Goal: Task Accomplishment & Management: Complete application form

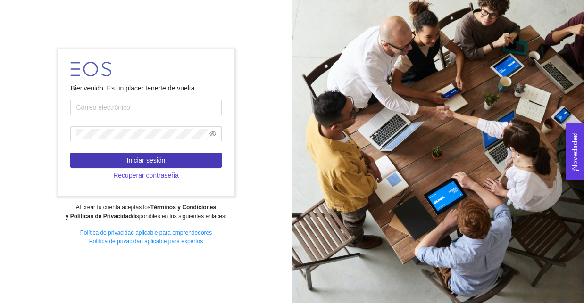
type input "[EMAIL_ADDRESS][DOMAIN_NAME]"
click at [161, 154] on button "Iniciar sesión" at bounding box center [145, 160] width 151 height 15
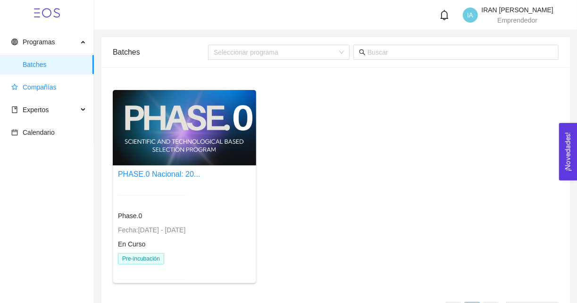
click at [51, 84] on span "Compañías" at bounding box center [40, 88] width 34 height 8
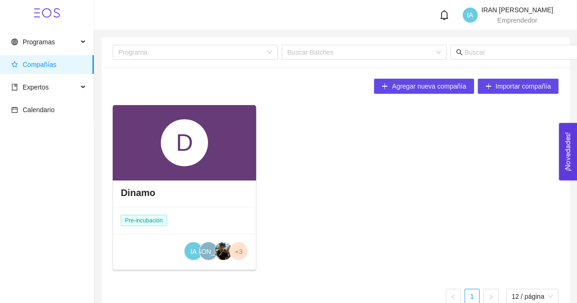
click at [219, 167] on div "D" at bounding box center [184, 143] width 143 height 76
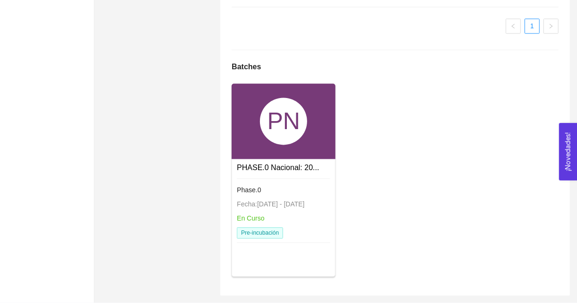
click at [291, 197] on div "Phase.0 Fecha: [DATE] - [DATE] En Curso Pre-incubación" at bounding box center [283, 212] width 93 height 67
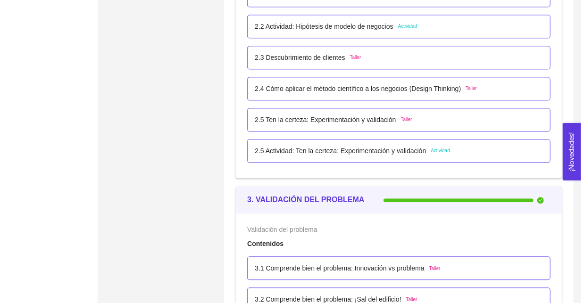
scroll to position [1031, 0]
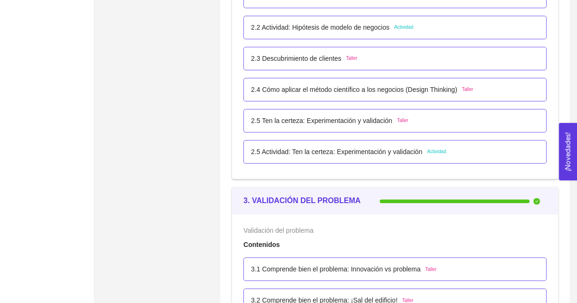
click at [370, 161] on div "2.5 Actividad: Ten la certeza: Experimentación y validación Actividad" at bounding box center [395, 152] width 303 height 24
click at [396, 150] on p "2.5 Actividad: Ten la certeza: Experimentación y validación" at bounding box center [336, 152] width 171 height 10
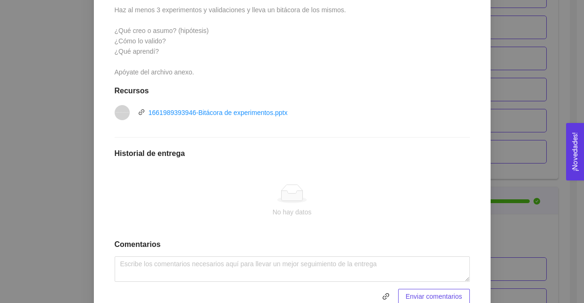
scroll to position [307, 0]
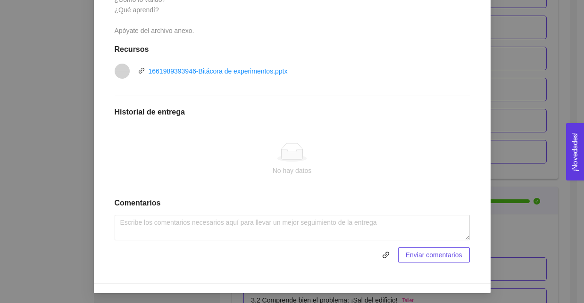
click at [200, 154] on div at bounding box center [292, 152] width 340 height 19
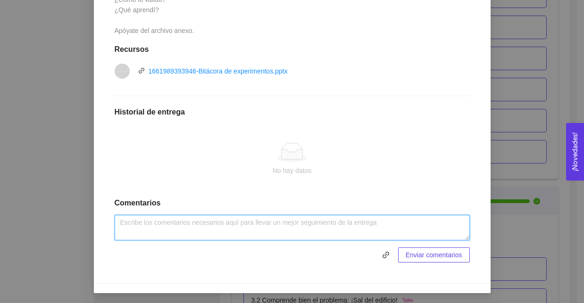
click at [162, 220] on textarea at bounding box center [292, 227] width 355 height 25
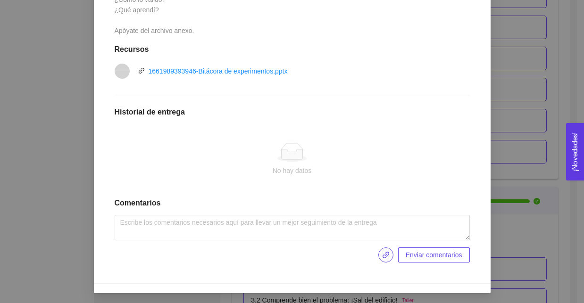
click at [384, 252] on icon "link" at bounding box center [386, 255] width 7 height 7
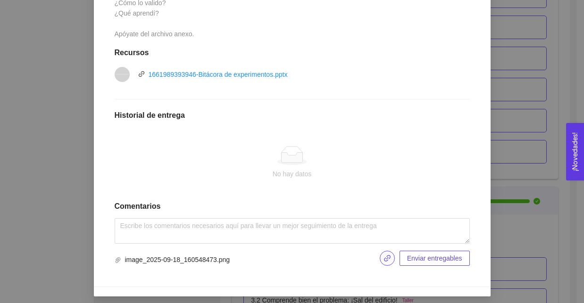
scroll to position [304, 0]
click at [434, 261] on span "Enviar entregables" at bounding box center [434, 258] width 55 height 10
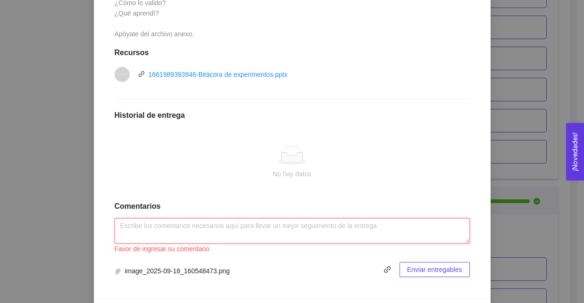
click at [291, 224] on textarea at bounding box center [292, 231] width 355 height 25
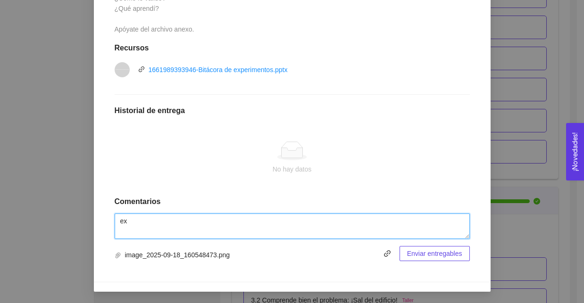
scroll to position [307, 0]
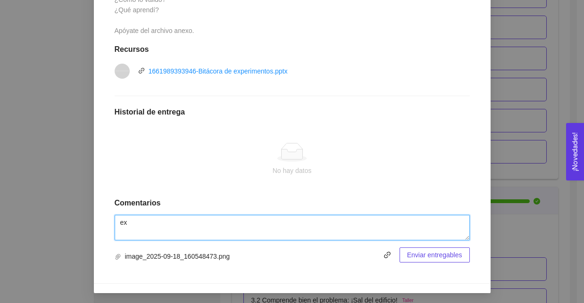
type textarea "e"
type textarea "experimento realizado"
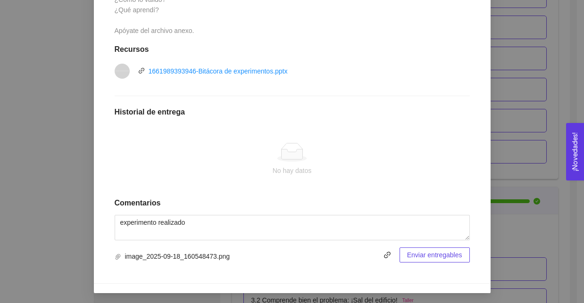
click at [422, 261] on button "Enviar entregables" at bounding box center [435, 255] width 70 height 15
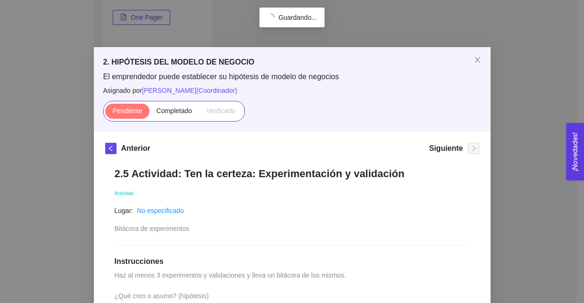
scroll to position [177, 0]
click at [167, 116] on label "Completado" at bounding box center [175, 111] width 50 height 15
click at [150, 113] on input "Completado" at bounding box center [150, 113] width 0 height 0
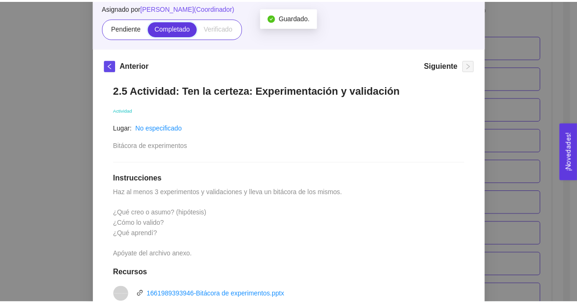
scroll to position [0, 0]
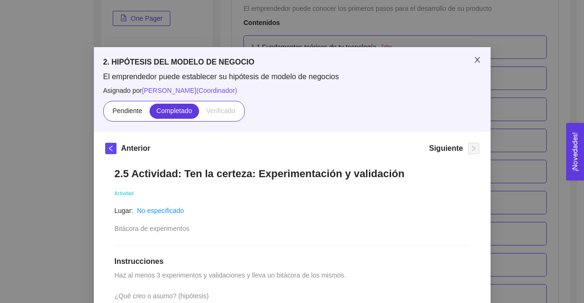
click at [476, 59] on icon "close" at bounding box center [477, 60] width 5 height 6
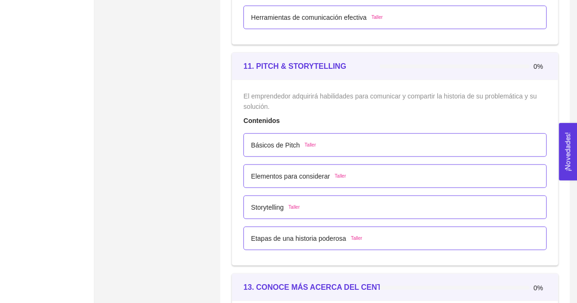
scroll to position [3916, 0]
click at [278, 147] on div "Básicos de Pitch Taller" at bounding box center [395, 146] width 303 height 24
click at [286, 142] on p "Básicos de Pitch" at bounding box center [275, 146] width 49 height 10
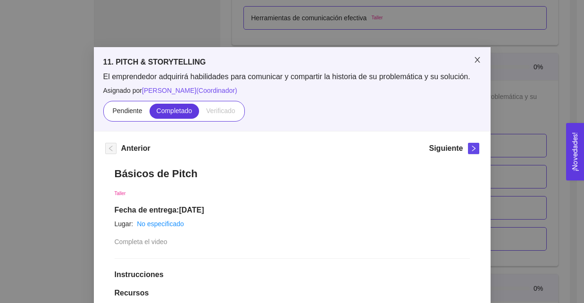
click at [474, 57] on icon "close" at bounding box center [478, 60] width 8 height 8
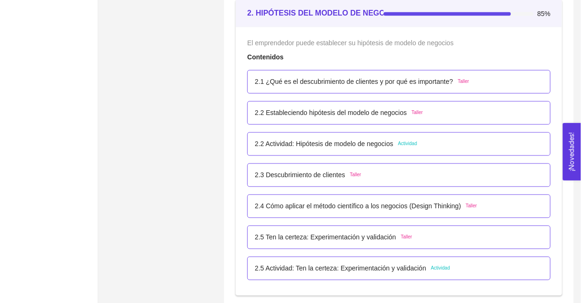
scroll to position [933, 0]
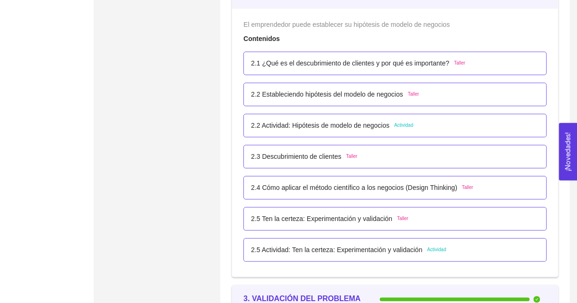
click at [326, 210] on div "2.5 Ten la certeza: Experimentación y validación Taller" at bounding box center [395, 219] width 303 height 24
click at [327, 214] on p "2.5 Ten la certeza: Experimentación y validación" at bounding box center [321, 219] width 141 height 10
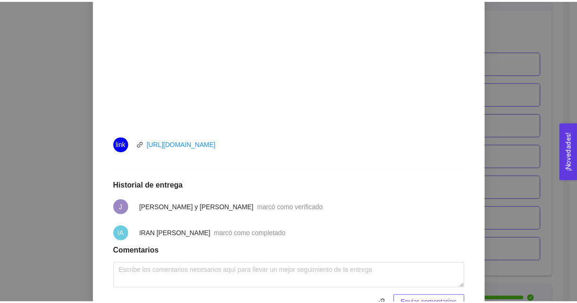
scroll to position [352, 0]
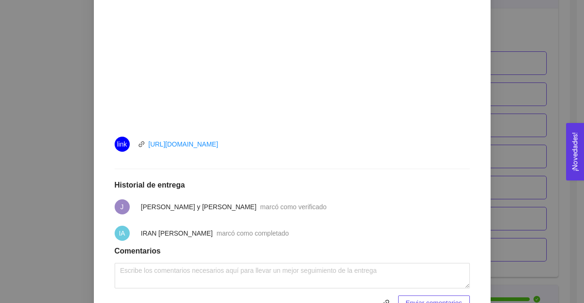
click at [55, 171] on div "2. HIPÓTESIS DEL MODELO DE NEGOCIO El emprendedor puede establecer su hipótesis…" at bounding box center [292, 151] width 584 height 303
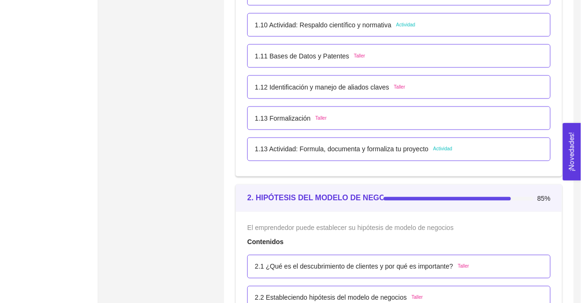
scroll to position [727, 0]
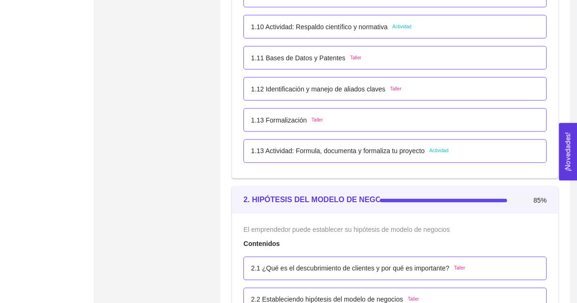
click at [295, 152] on p "1.13 Actividad: Formula, documenta y formaliza tu proyecto" at bounding box center [338, 151] width 174 height 10
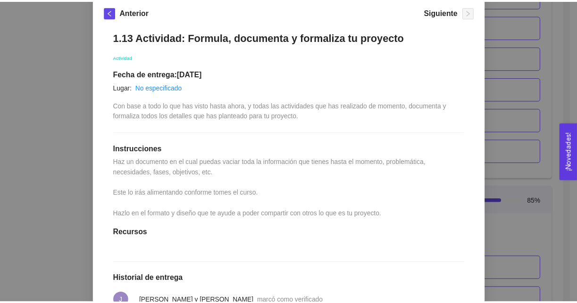
scroll to position [0, 0]
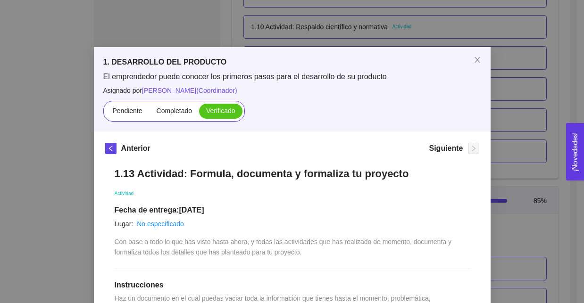
click at [48, 159] on div "1. DESARROLLO DEL PRODUCTO El emprendedor puede conocer los primeros pasos para…" at bounding box center [292, 151] width 584 height 303
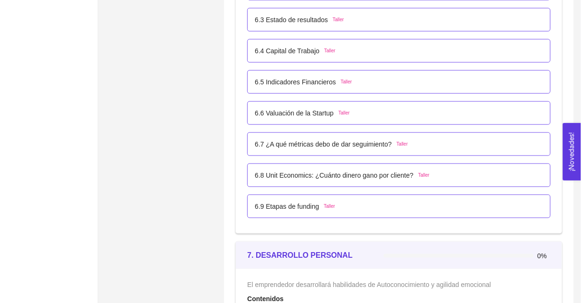
scroll to position [2320, 0]
click at [293, 201] on p "6.9 Etapas de funding" at bounding box center [283, 206] width 64 height 10
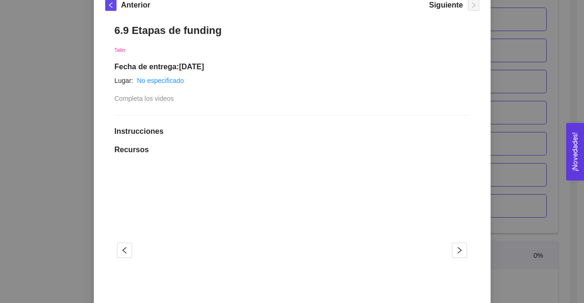
scroll to position [0, 0]
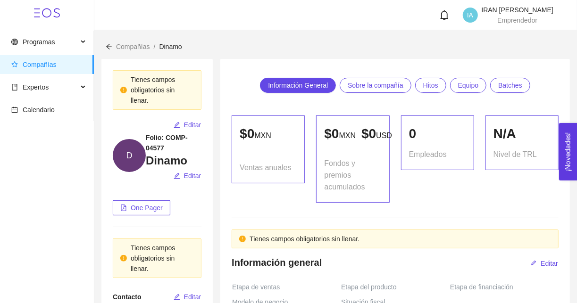
click at [49, 66] on span "Compañías" at bounding box center [40, 65] width 34 height 8
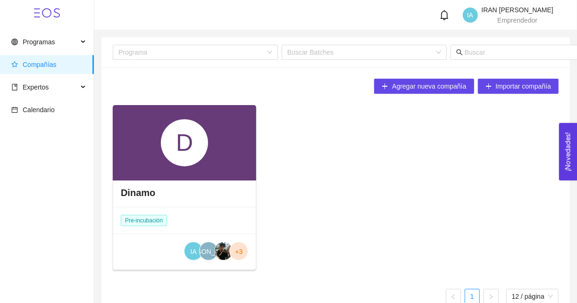
click at [196, 145] on div "D" at bounding box center [184, 142] width 47 height 47
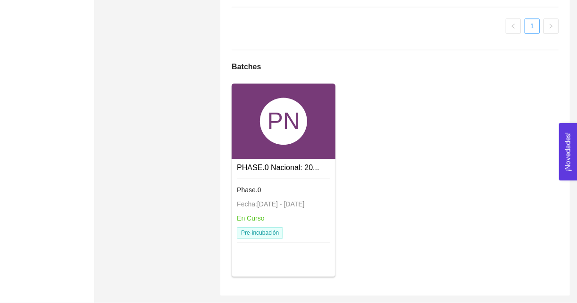
click at [300, 121] on div "PN" at bounding box center [283, 121] width 47 height 47
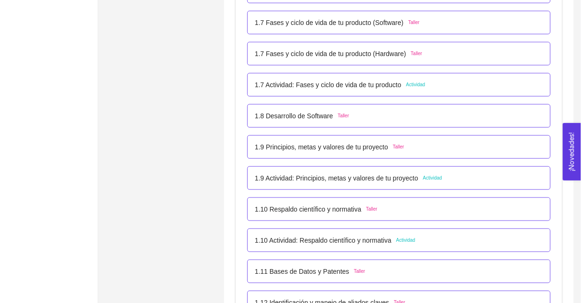
scroll to position [514, 0]
click at [299, 204] on p "1.10 Respaldo científico y normativa" at bounding box center [304, 209] width 107 height 10
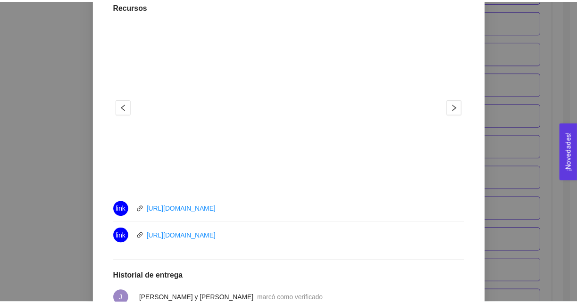
scroll to position [287, 0]
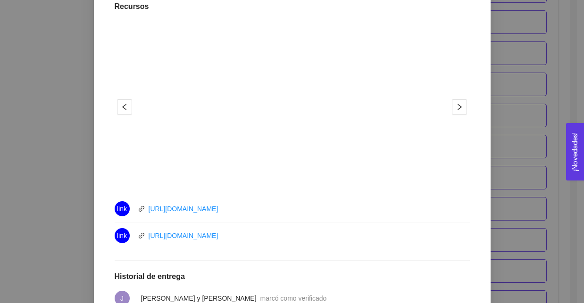
click at [46, 186] on div "1. DESARROLLO DEL PRODUCTO El emprendedor puede conocer los primeros pasos para…" at bounding box center [292, 151] width 584 height 303
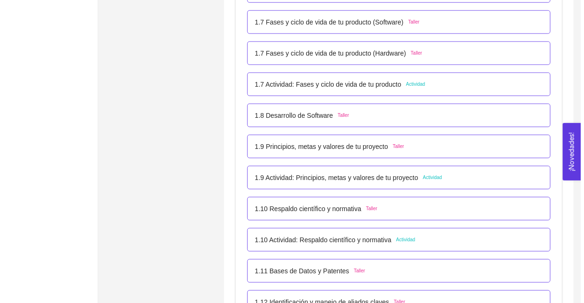
scroll to position [556, 0]
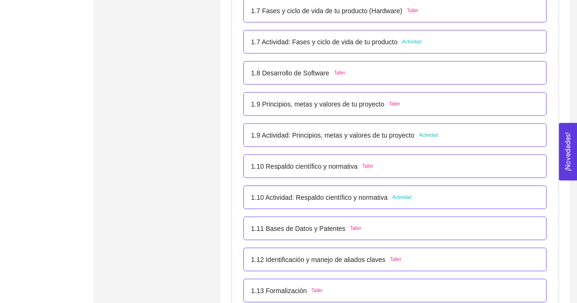
click at [330, 203] on div "1.10 Actividad: Respaldo científico y normativa Actividad" at bounding box center [395, 198] width 303 height 24
click at [332, 200] on p "1.10 Actividad: Respaldo científico y normativa" at bounding box center [319, 198] width 137 height 10
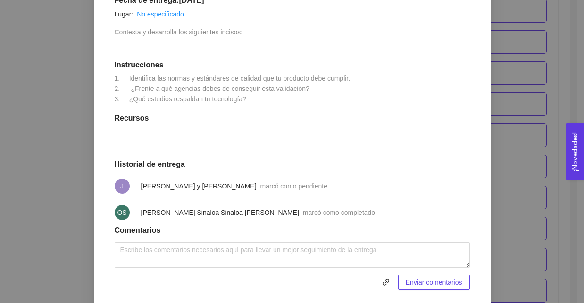
scroll to position [211, 0]
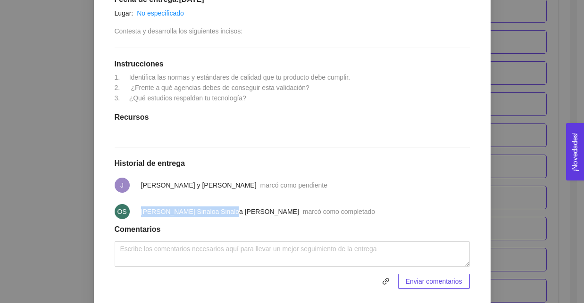
drag, startPoint x: 135, startPoint y: 212, endPoint x: 221, endPoint y: 216, distance: 85.5
click at [221, 216] on li "OS Oscar Sinaloa Sinaloa Garcia marcó como completado" at bounding box center [292, 212] width 355 height 26
copy li "[PERSON_NAME] Sinaloa Sinaloa [PERSON_NAME]"
click at [328, 220] on li "OS Oscar Sinaloa Sinaloa Garcia marcó como completado" at bounding box center [292, 212] width 355 height 26
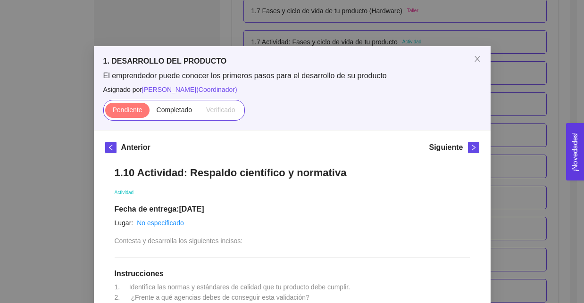
scroll to position [0, 0]
